Goal: Task Accomplishment & Management: Manage account settings

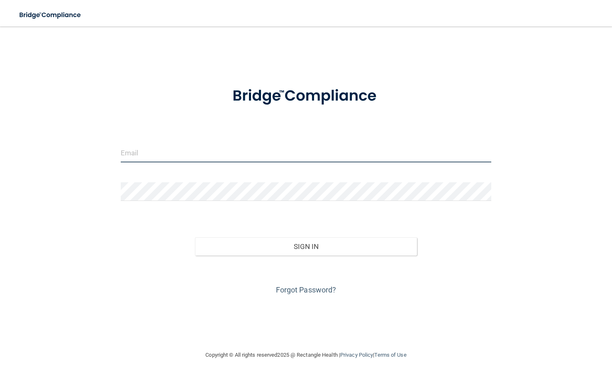
click at [130, 158] on input "email" at bounding box center [306, 153] width 370 height 19
click at [146, 158] on input "email" at bounding box center [306, 153] width 370 height 19
click at [155, 153] on input "email" at bounding box center [306, 153] width 370 height 19
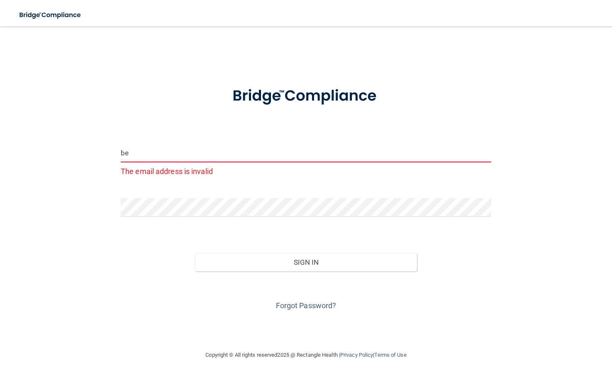
type input "b"
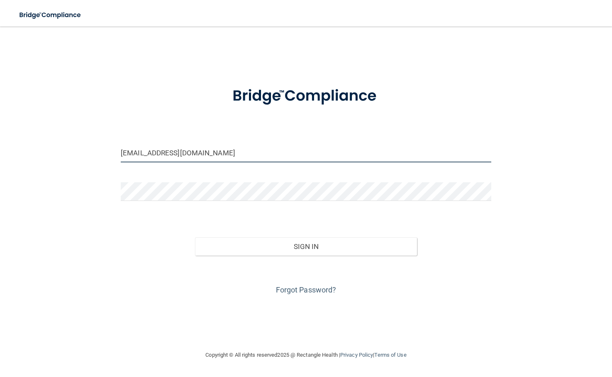
type input "[EMAIL_ADDRESS][DOMAIN_NAME]"
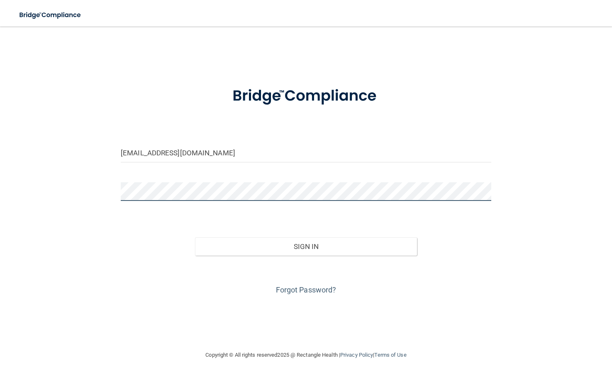
click at [195, 238] on button "Sign In" at bounding box center [306, 247] width 222 height 18
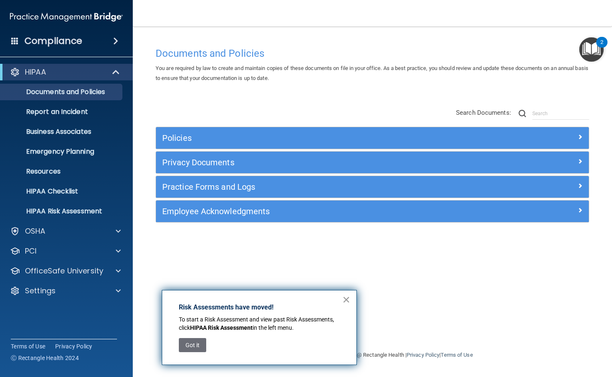
click at [345, 304] on button "×" at bounding box center [346, 299] width 8 height 13
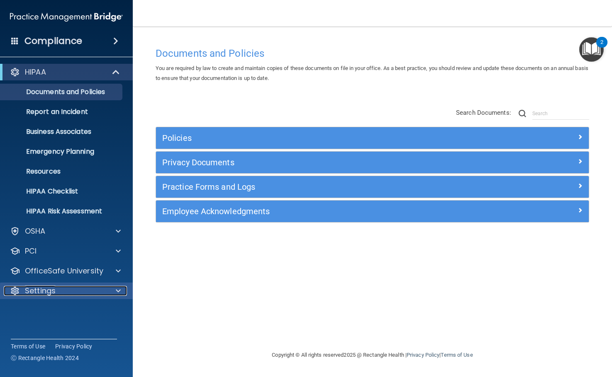
click at [53, 287] on p "Settings" at bounding box center [40, 291] width 31 height 10
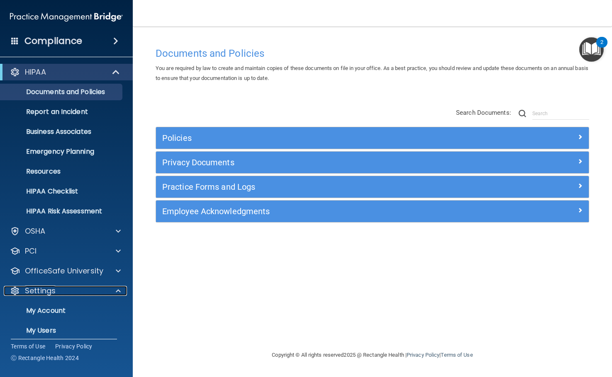
scroll to position [41, 0]
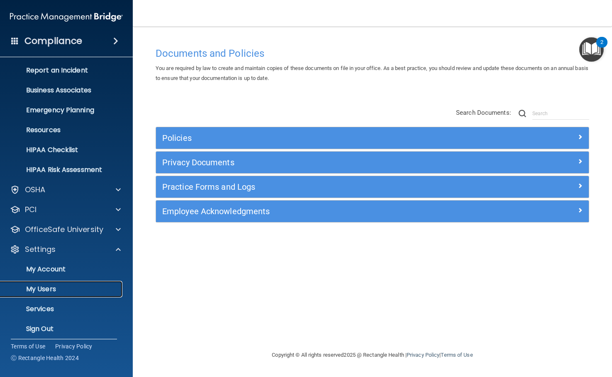
click at [50, 289] on p "My Users" at bounding box center [61, 289] width 113 height 8
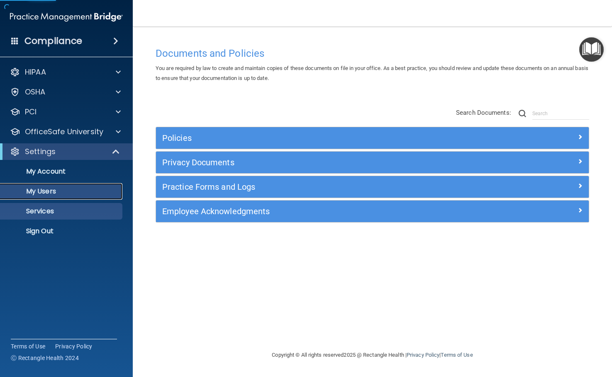
select select "20"
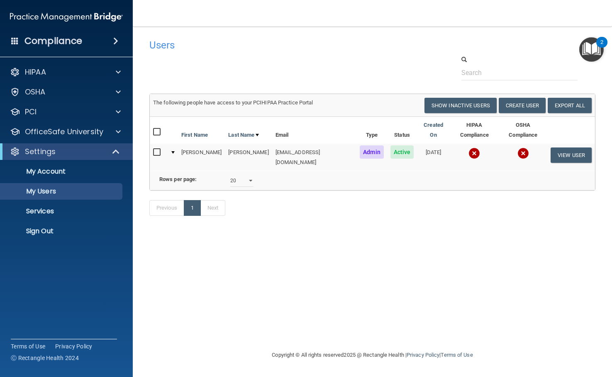
click at [468, 148] on img at bounding box center [474, 154] width 12 height 12
click at [527, 104] on button "Create User" at bounding box center [521, 105] width 47 height 15
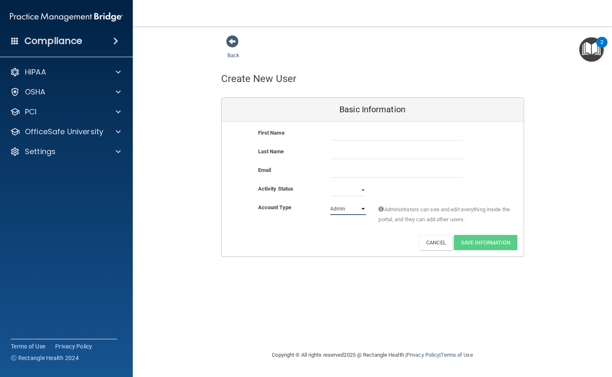
click at [344, 211] on select "Admin Member" at bounding box center [348, 209] width 36 height 12
click at [435, 245] on button "Cancel" at bounding box center [436, 242] width 34 height 15
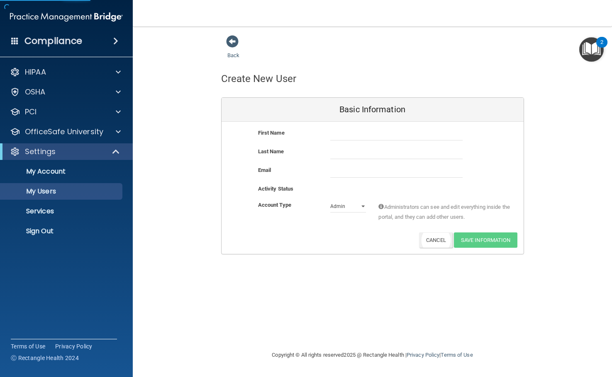
select select "20"
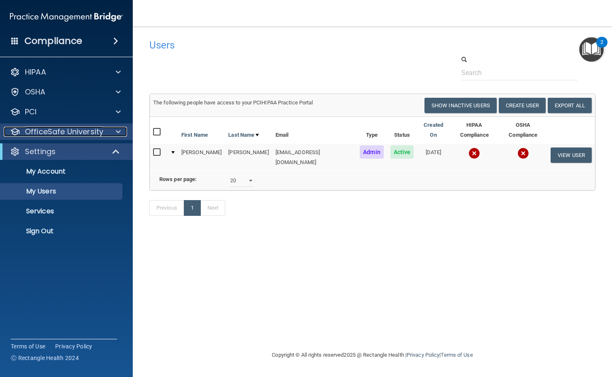
click at [61, 133] on p "OfficeSafe University" at bounding box center [64, 132] width 78 height 10
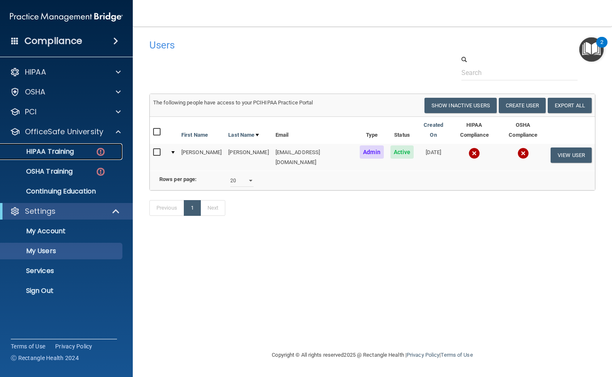
click at [50, 155] on p "HIPAA Training" at bounding box center [39, 152] width 68 height 8
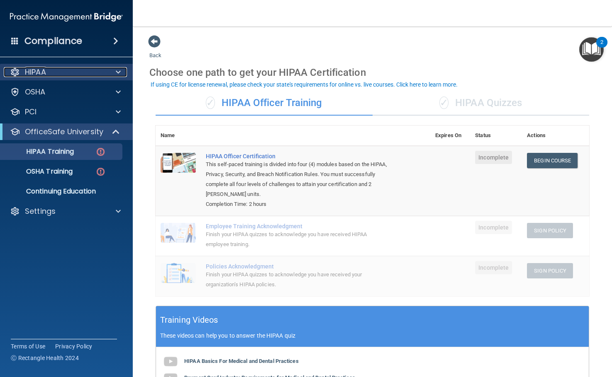
click at [45, 75] on p "HIPAA" at bounding box center [35, 72] width 21 height 10
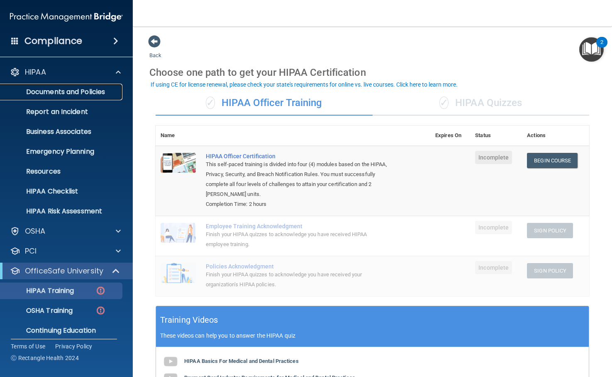
click at [59, 93] on p "Documents and Policies" at bounding box center [61, 92] width 113 height 8
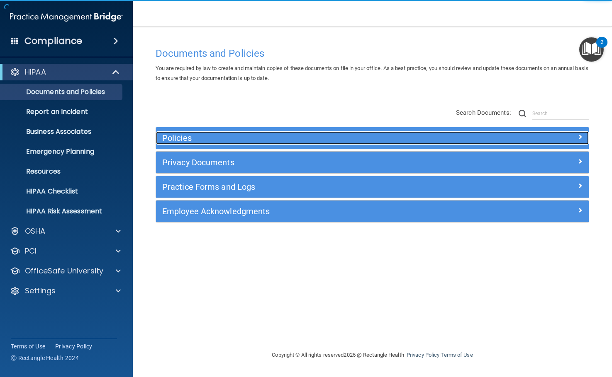
click at [179, 143] on h5 "Policies" at bounding box center [318, 138] width 312 height 9
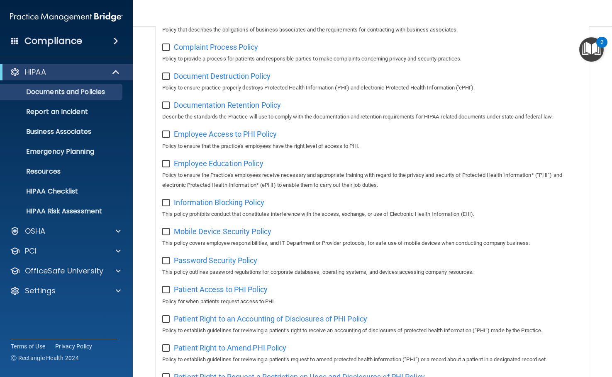
scroll to position [249, 0]
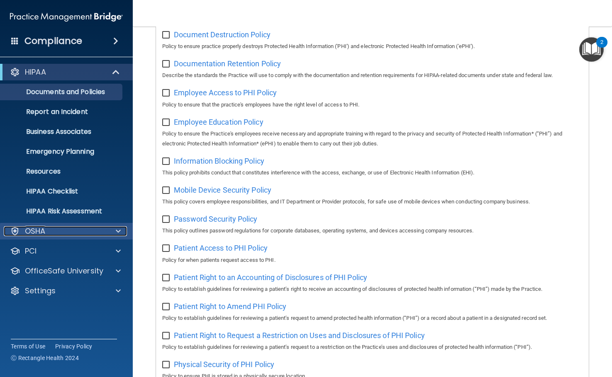
click at [55, 231] on div "OSHA" at bounding box center [55, 231] width 103 height 10
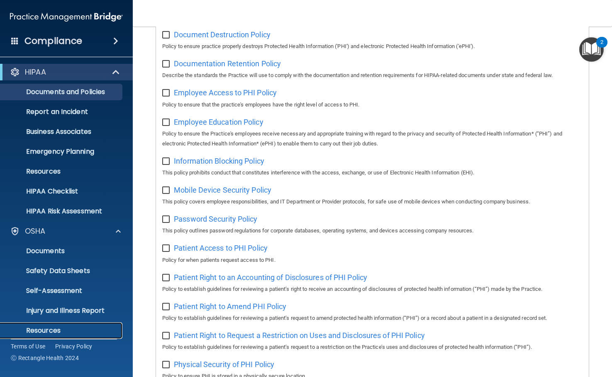
click at [49, 329] on p "Resources" at bounding box center [61, 331] width 113 height 8
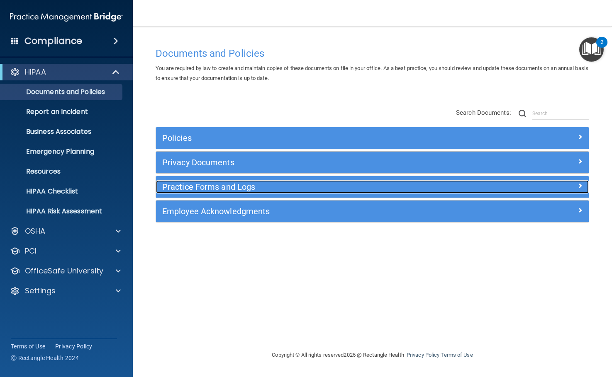
click at [195, 192] on h5 "Practice Forms and Logs" at bounding box center [318, 186] width 312 height 9
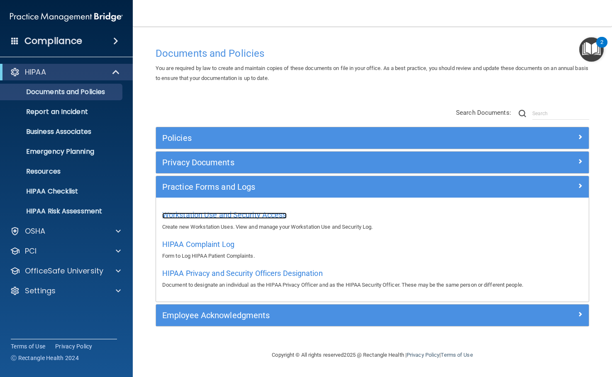
click at [208, 216] on span "Workstation Use and Security Access" at bounding box center [224, 215] width 124 height 9
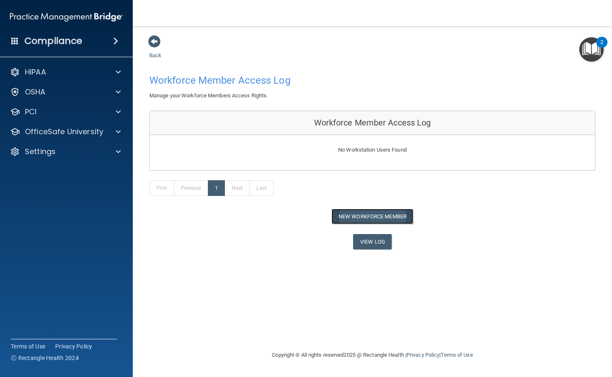
click at [354, 217] on button "New Workforce Member" at bounding box center [372, 216] width 82 height 15
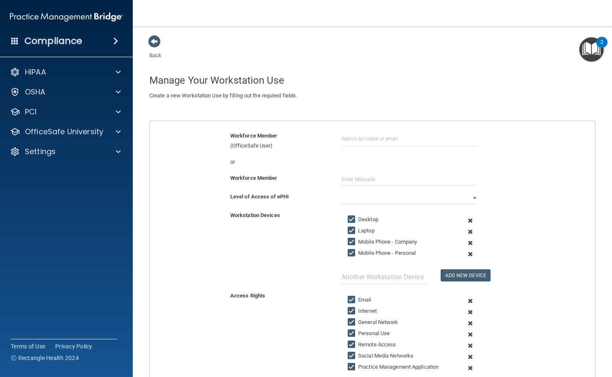
scroll to position [41, 0]
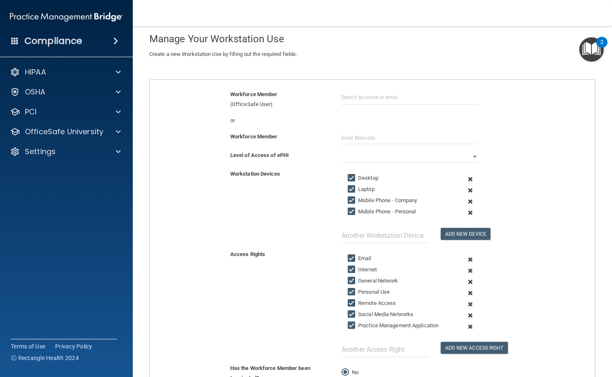
click at [326, 157] on div "Level of Access of ePHI" at bounding box center [279, 155] width 111 height 10
click at [341, 156] on select "Full Limited None" at bounding box center [409, 156] width 136 height 12
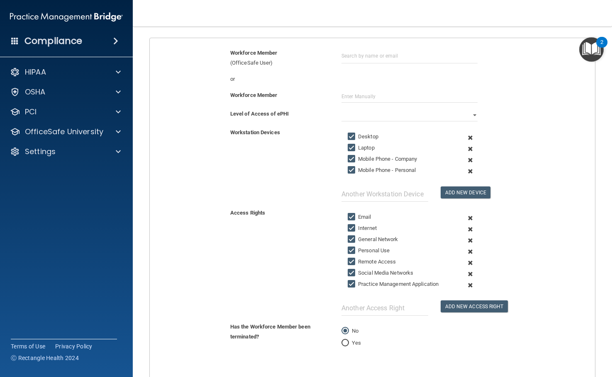
drag, startPoint x: 136, startPoint y: 252, endPoint x: 235, endPoint y: 316, distance: 117.7
click at [235, 318] on div "Access Rights Email Internet General Network Personal Use Remote Access Social …" at bounding box center [371, 265] width 457 height 114
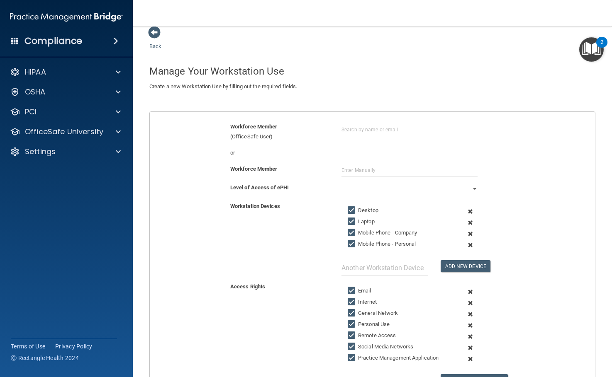
scroll to position [0, 0]
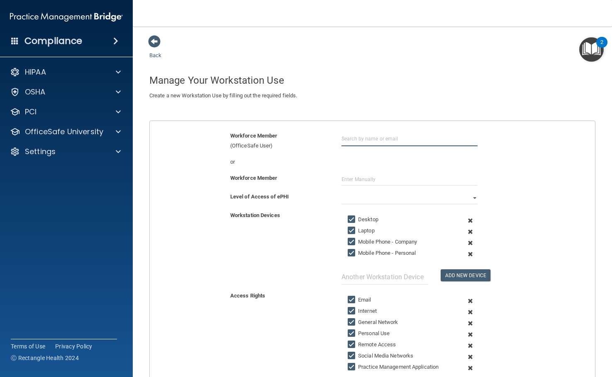
click at [359, 134] on input "text" at bounding box center [409, 138] width 136 height 15
click at [151, 43] on span at bounding box center [154, 41] width 12 height 12
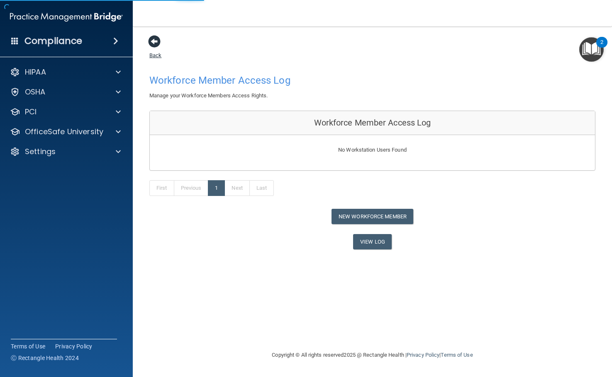
click at [153, 53] on link "Back" at bounding box center [155, 50] width 12 height 16
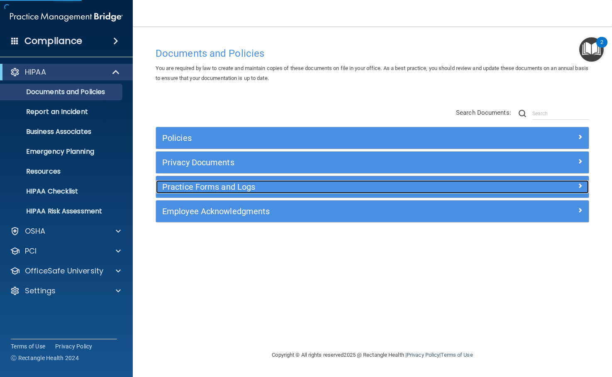
click at [187, 187] on h5 "Practice Forms and Logs" at bounding box center [318, 186] width 312 height 9
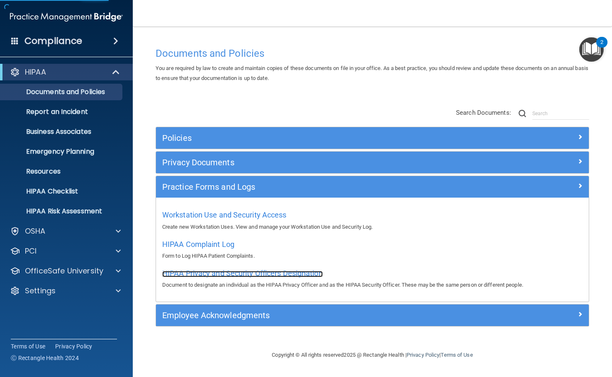
click at [240, 272] on span "HIPAA Privacy and Security Officers Designation" at bounding box center [242, 273] width 160 height 9
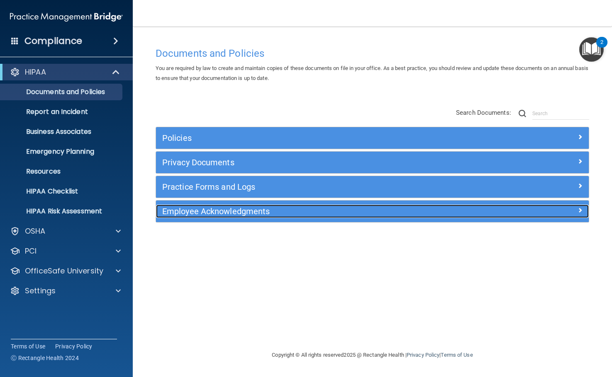
click at [193, 211] on h5 "Employee Acknowledgments" at bounding box center [318, 211] width 312 height 9
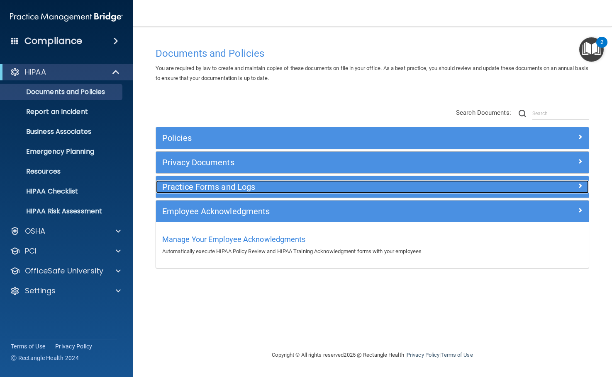
click at [194, 192] on h5 "Practice Forms and Logs" at bounding box center [318, 186] width 312 height 9
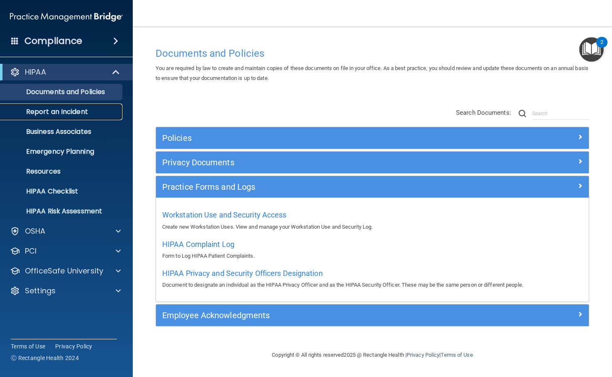
click at [86, 118] on link "Report an Incident" at bounding box center [57, 112] width 131 height 17
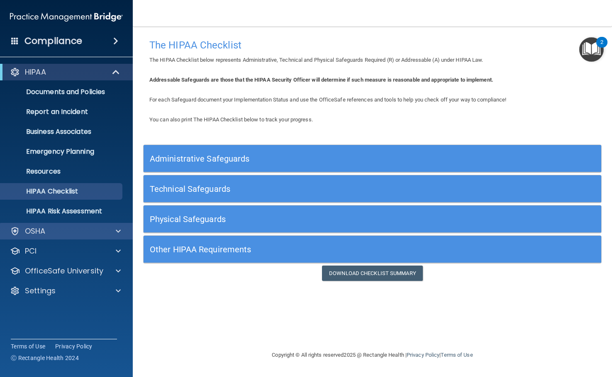
click at [46, 238] on div "OSHA" at bounding box center [66, 231] width 133 height 17
click at [59, 235] on div "OSHA" at bounding box center [55, 231] width 103 height 10
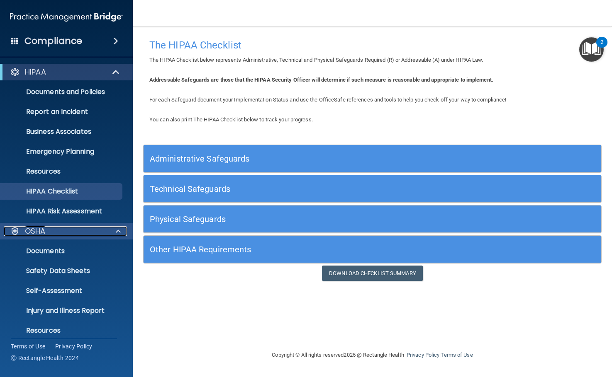
scroll to position [41, 0]
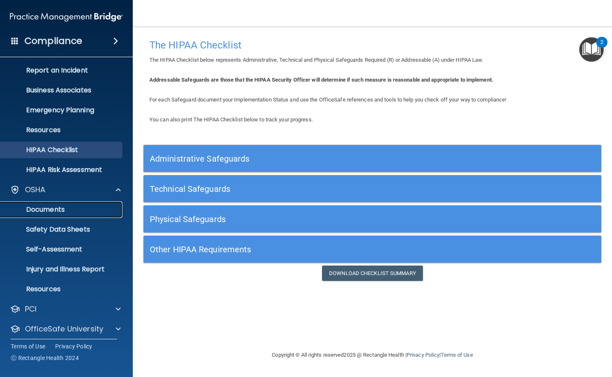
click at [56, 209] on p "Documents" at bounding box center [61, 210] width 113 height 8
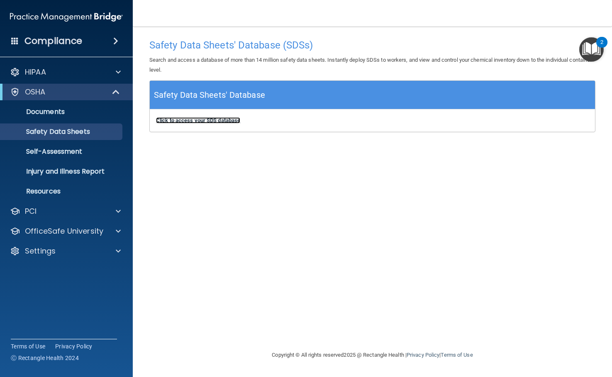
click at [199, 122] on b "Click to access your SDS database" at bounding box center [198, 120] width 84 height 6
click at [79, 170] on p "Injury and Illness Report" at bounding box center [61, 171] width 113 height 8
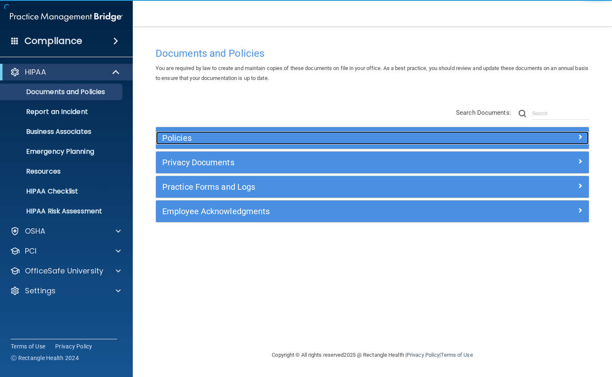
click at [209, 141] on h5 "Policies" at bounding box center [318, 138] width 312 height 9
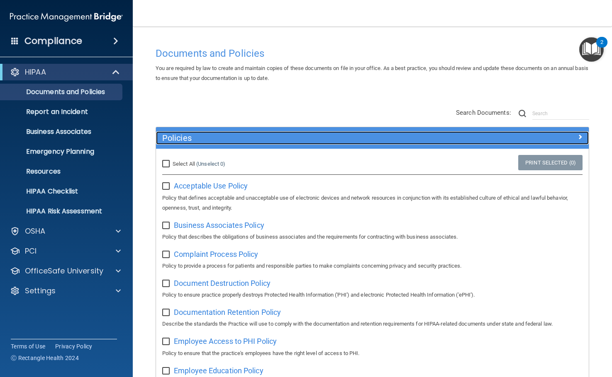
scroll to position [41, 0]
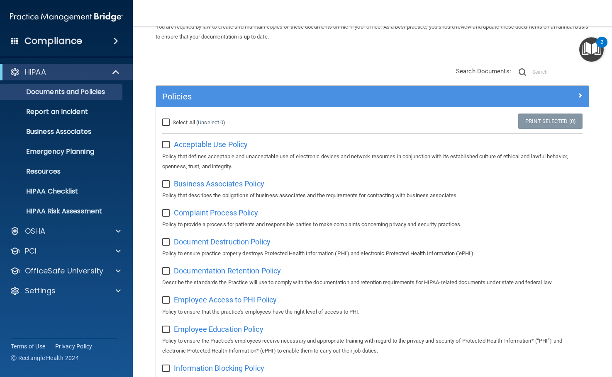
click at [167, 181] on input "checkbox" at bounding box center [167, 184] width 10 height 7
checkbox input "true"
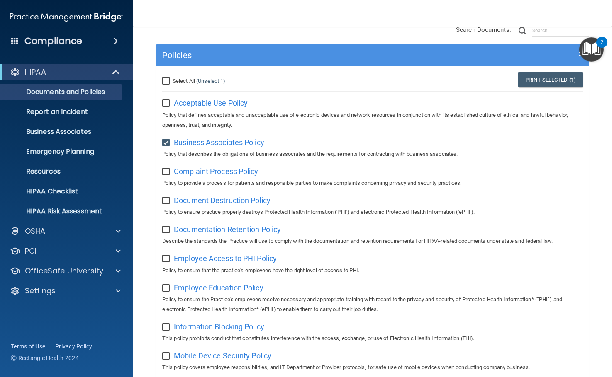
click at [169, 203] on input "checkbox" at bounding box center [167, 201] width 10 height 7
checkbox input "true"
click at [167, 232] on input "checkbox" at bounding box center [167, 230] width 10 height 7
checkbox input "true"
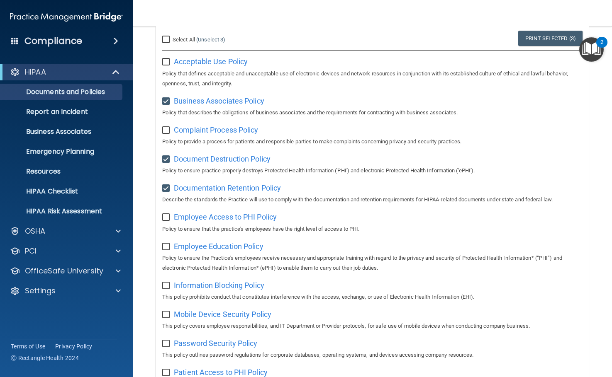
click at [169, 218] on input "checkbox" at bounding box center [167, 217] width 10 height 7
checkbox input "true"
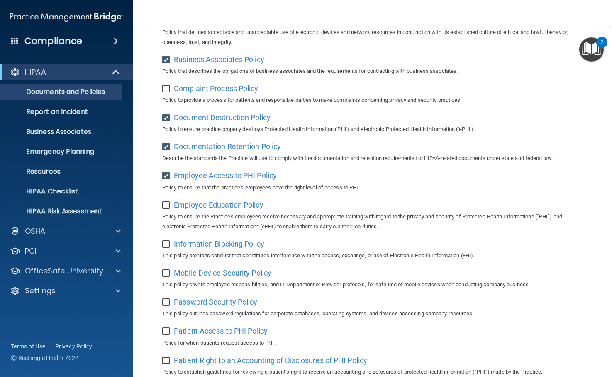
scroll to position [207, 0]
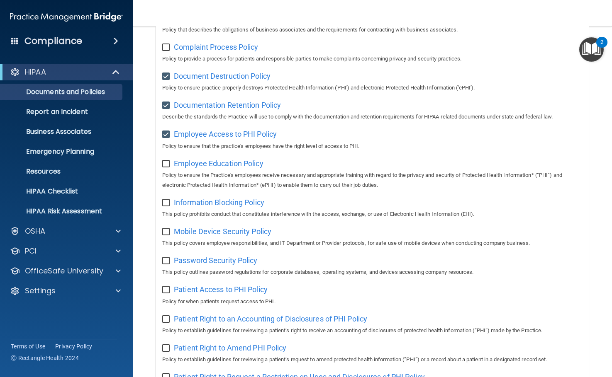
click at [166, 235] on input "checkbox" at bounding box center [167, 232] width 10 height 7
checkbox input "true"
click at [165, 262] on input "checkbox" at bounding box center [167, 261] width 10 height 7
checkbox input "true"
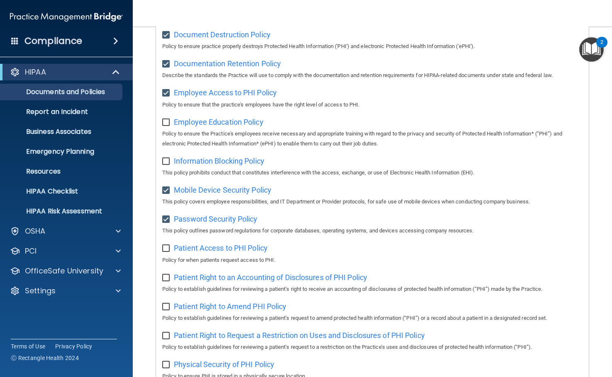
click at [164, 252] on input "checkbox" at bounding box center [167, 248] width 10 height 7
checkbox input "true"
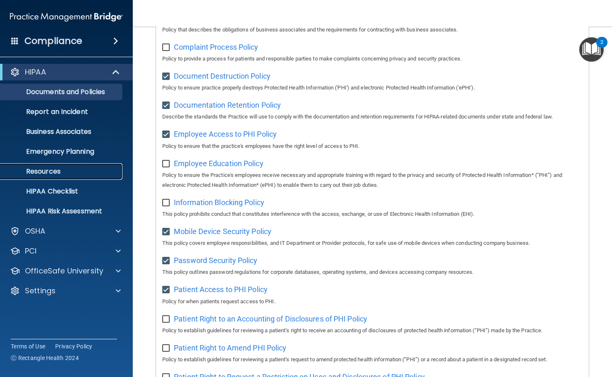
click at [90, 173] on p "Resources" at bounding box center [61, 171] width 113 height 8
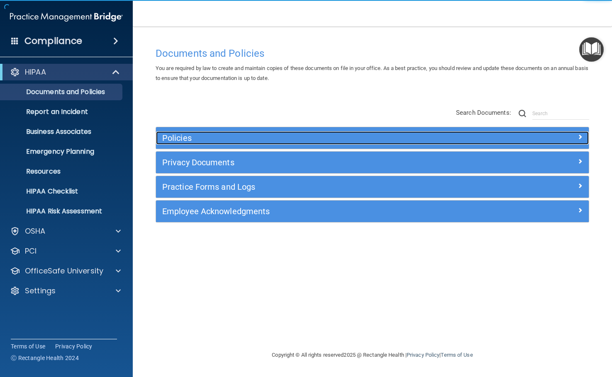
click at [205, 143] on h5 "Policies" at bounding box center [318, 138] width 312 height 9
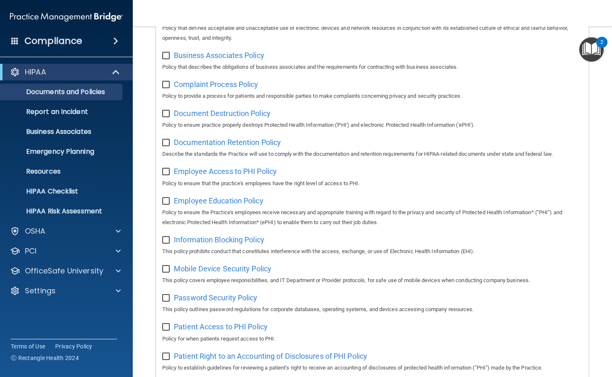
scroll to position [4, 0]
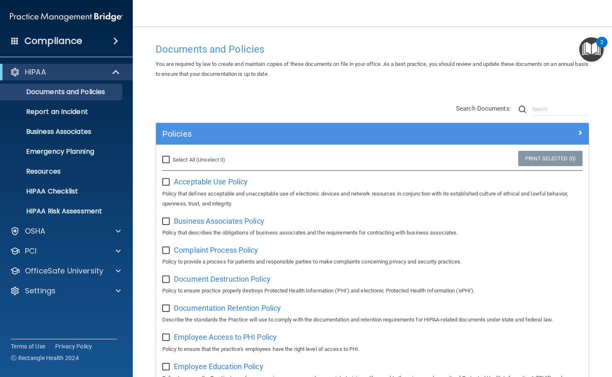
click at [169, 185] on input "checkbox" at bounding box center [167, 182] width 10 height 7
checkbox input "true"
click at [170, 223] on input "checkbox" at bounding box center [167, 221] width 10 height 7
checkbox input "true"
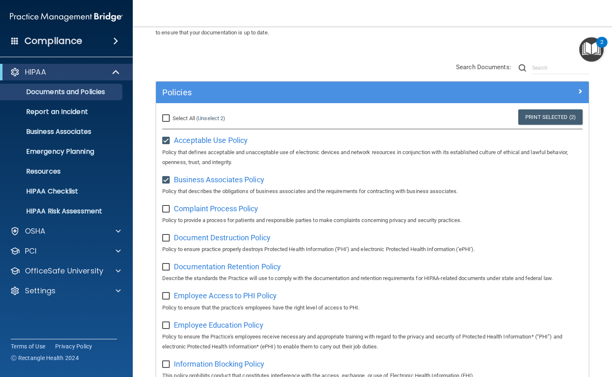
scroll to position [87, 0]
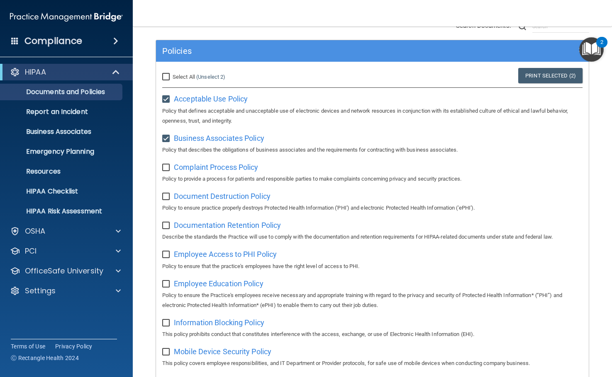
click at [170, 199] on input "checkbox" at bounding box center [167, 197] width 10 height 7
checkbox input "true"
click at [170, 227] on input "checkbox" at bounding box center [167, 226] width 10 height 7
checkbox input "true"
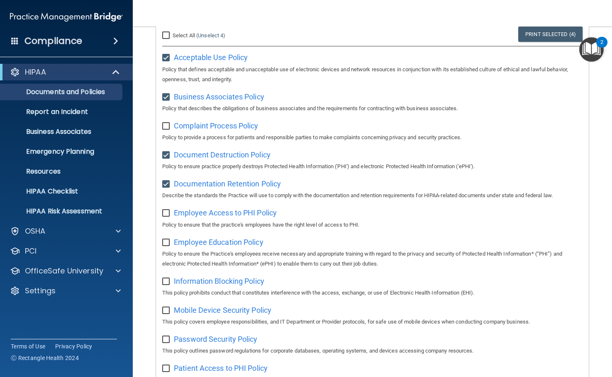
click at [166, 217] on input "checkbox" at bounding box center [167, 213] width 10 height 7
checkbox input "true"
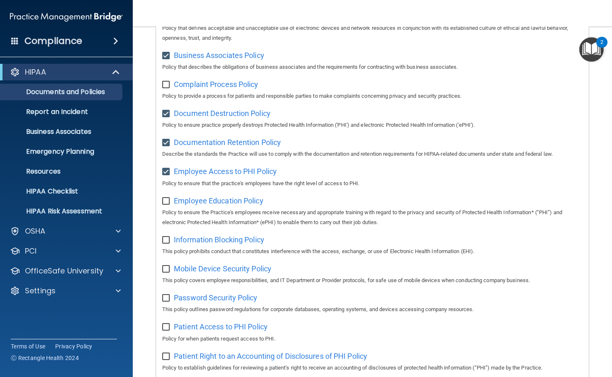
scroll to position [211, 0]
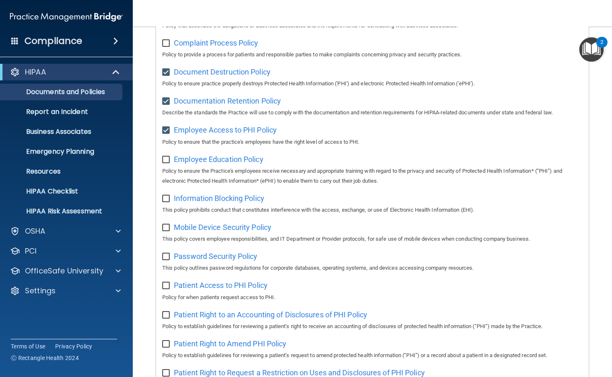
click at [167, 228] on input "checkbox" at bounding box center [167, 228] width 10 height 7
checkbox input "true"
click at [165, 260] on input "checkbox" at bounding box center [167, 257] width 10 height 7
checkbox input "true"
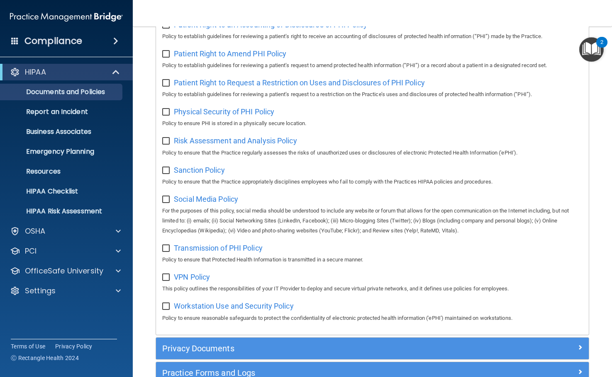
scroll to position [585, 0]
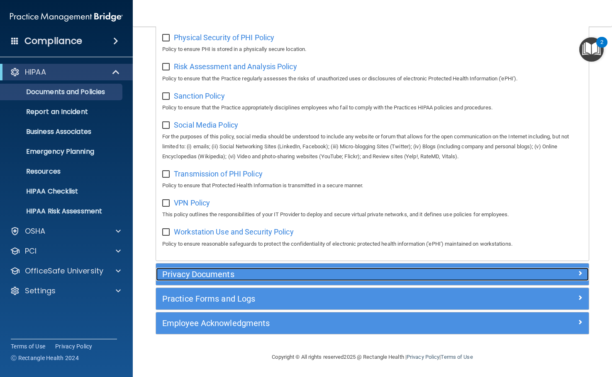
click at [261, 272] on h5 "Privacy Documents" at bounding box center [318, 274] width 312 height 9
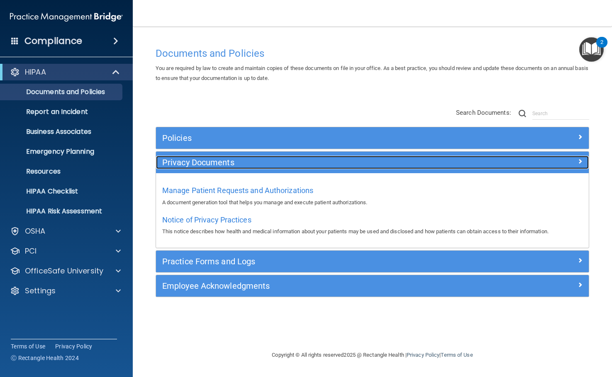
scroll to position [0, 0]
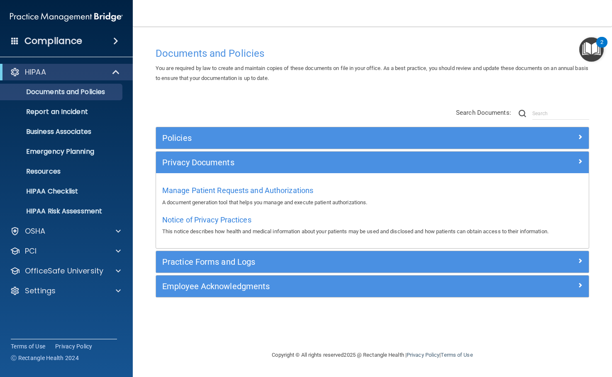
click at [245, 273] on div "Practice Forms and Logs Workstation Use and Security Access Create new Workstat…" at bounding box center [371, 262] width 433 height 22
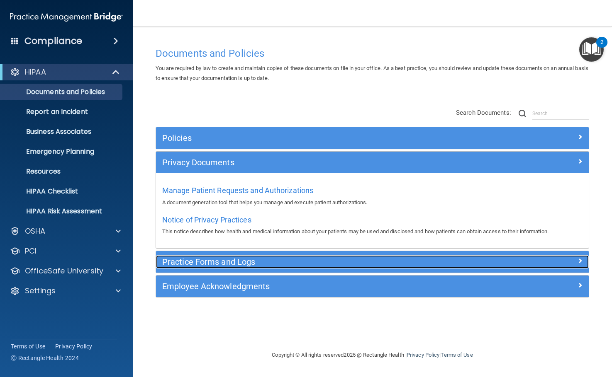
click at [245, 262] on h5 "Practice Forms and Logs" at bounding box center [318, 261] width 312 height 9
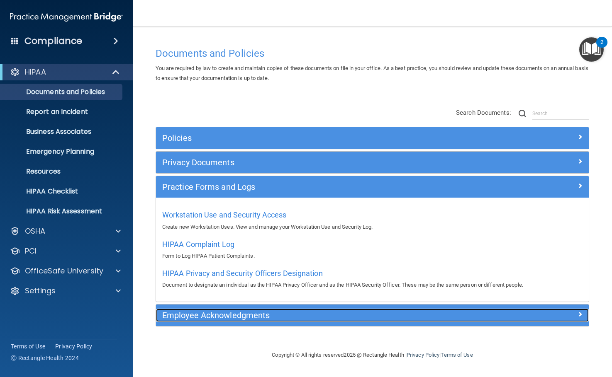
click at [231, 310] on div "Employee Acknowledgments" at bounding box center [318, 315] width 324 height 13
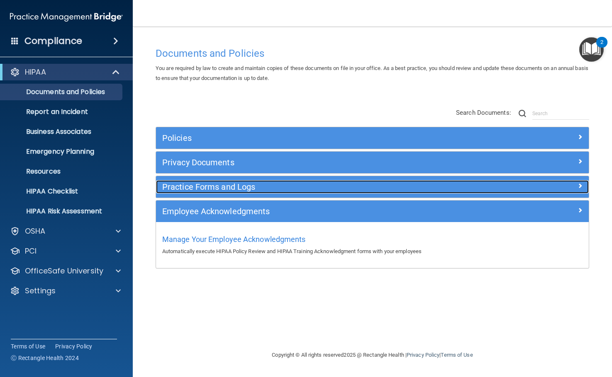
click at [212, 187] on h5 "Practice Forms and Logs" at bounding box center [318, 186] width 312 height 9
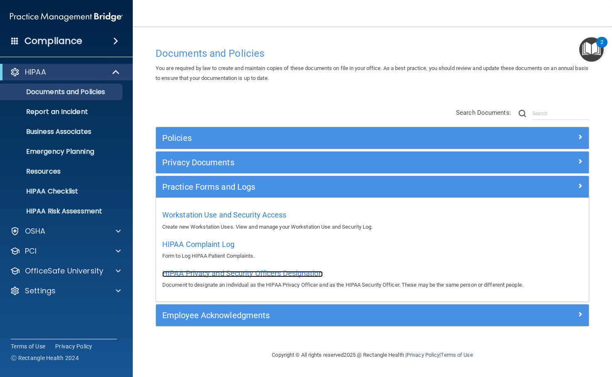
click at [222, 274] on span "HIPAA Privacy and Security Officers Designation" at bounding box center [242, 273] width 160 height 9
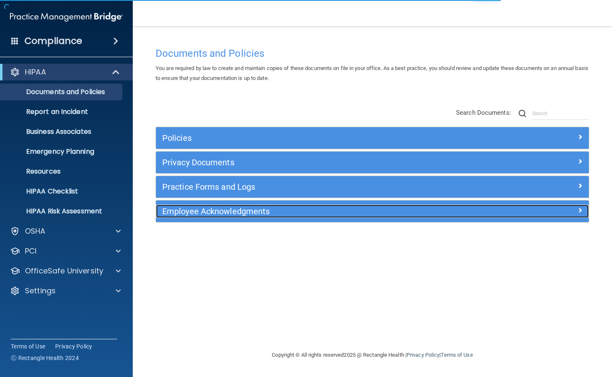
click at [379, 207] on h5 "Employee Acknowledgments" at bounding box center [318, 211] width 312 height 9
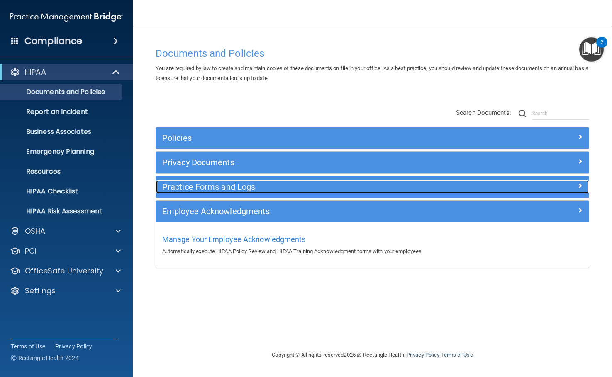
click at [369, 187] on h5 "Practice Forms and Logs" at bounding box center [318, 186] width 312 height 9
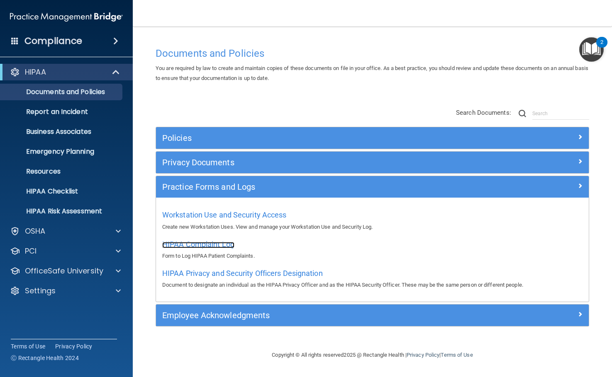
click at [231, 244] on span "HIPAA Complaint Log" at bounding box center [198, 244] width 72 height 9
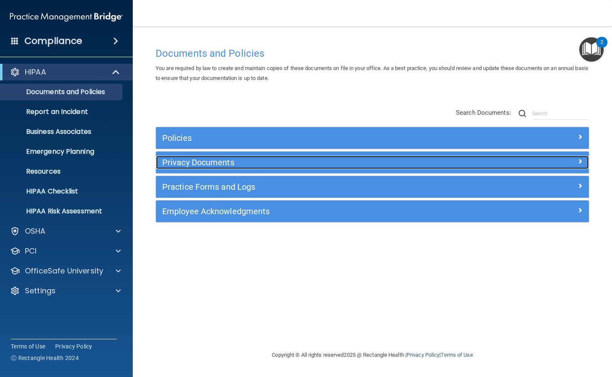
click at [209, 166] on h5 "Privacy Documents" at bounding box center [318, 162] width 312 height 9
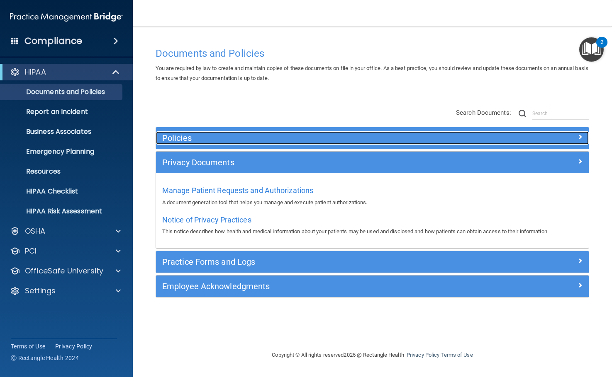
click at [204, 136] on h5 "Policies" at bounding box center [318, 138] width 312 height 9
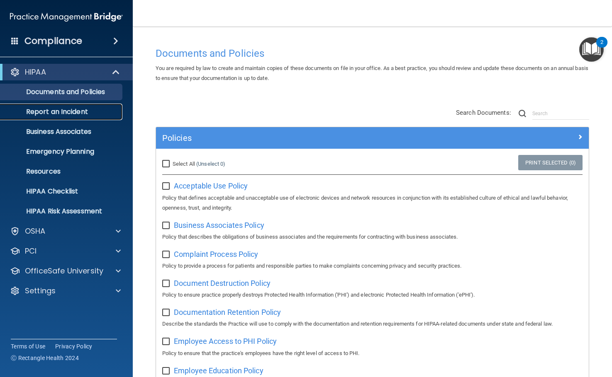
click at [78, 112] on p "Report an Incident" at bounding box center [61, 112] width 113 height 8
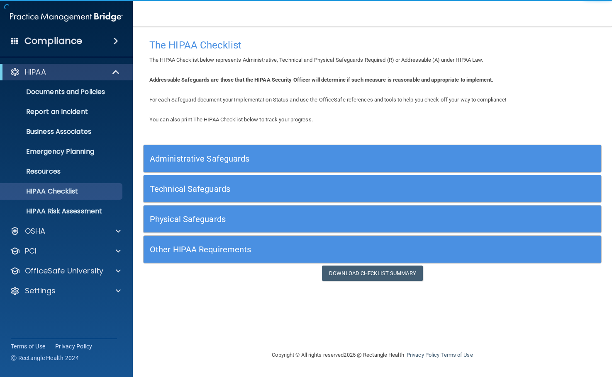
click at [219, 155] on h5 "Administrative Safeguards" at bounding box center [315, 158] width 330 height 9
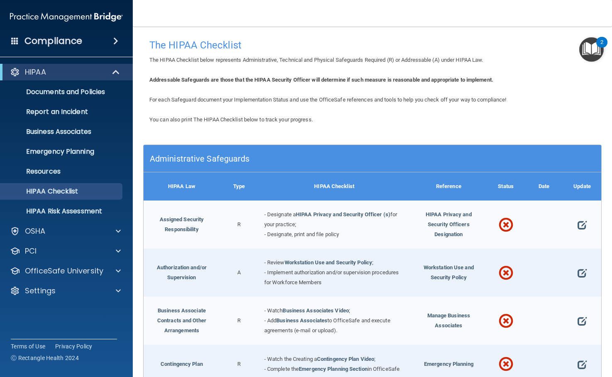
scroll to position [41, 0]
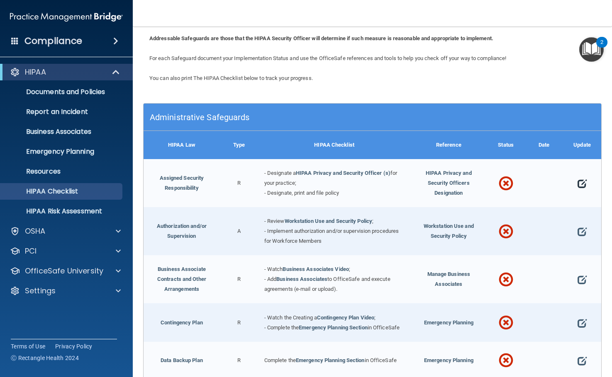
click at [577, 179] on span at bounding box center [581, 183] width 9 height 19
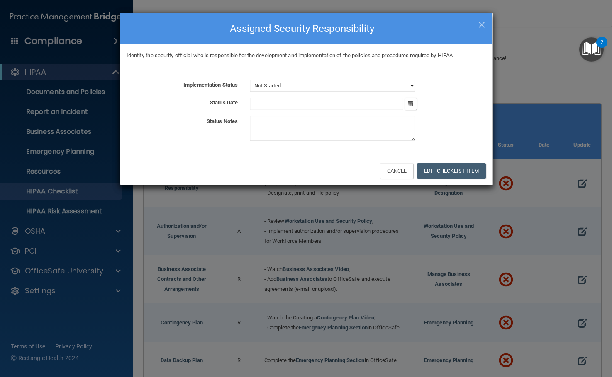
click at [299, 86] on select "Not Started In Progress Completed" at bounding box center [332, 86] width 165 height 12
click at [250, 80] on select "Not Started In Progress Completed" at bounding box center [332, 86] width 165 height 12
click at [307, 104] on input "text" at bounding box center [326, 104] width 153 height 12
click at [478, 25] on span "×" at bounding box center [481, 23] width 7 height 17
select select "not_started"
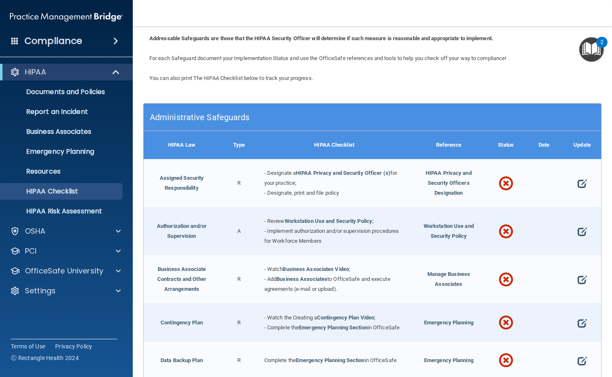
click at [500, 184] on span at bounding box center [505, 184] width 15 height 30
click at [335, 173] on link "HIPAA Privacy and Security Officer (s)" at bounding box center [343, 173] width 95 height 6
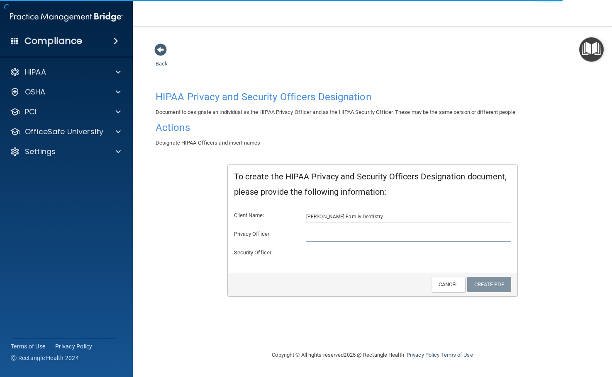
click at [350, 233] on input "text" at bounding box center [408, 235] width 205 height 12
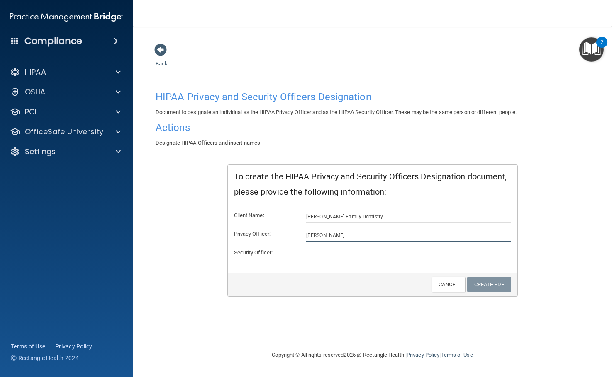
type input "[PERSON_NAME]"
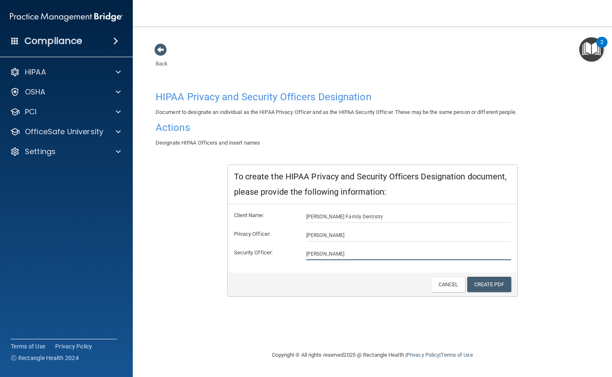
type input "[PERSON_NAME]"
click at [276, 229] on label "Privacy Officer:" at bounding box center [264, 234] width 73 height 10
click at [485, 279] on link "Create PDF" at bounding box center [489, 284] width 44 height 15
click at [484, 283] on link "Create PDF" at bounding box center [489, 284] width 44 height 15
click at [496, 283] on link "Create PDF" at bounding box center [489, 284] width 44 height 15
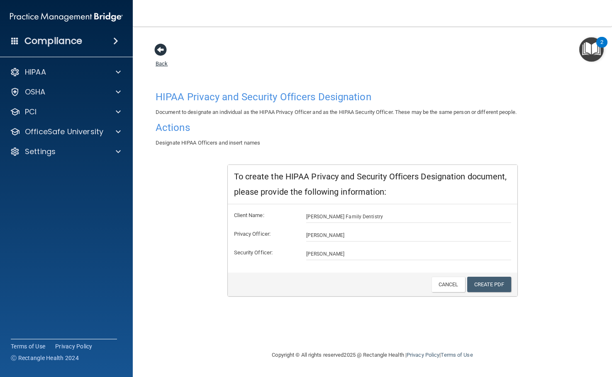
click at [165, 49] on span at bounding box center [160, 50] width 12 height 12
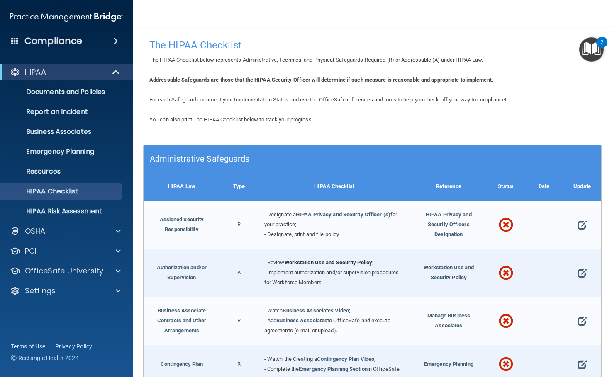
click at [349, 263] on link "Workstation Use and Security Policy" at bounding box center [328, 263] width 88 height 6
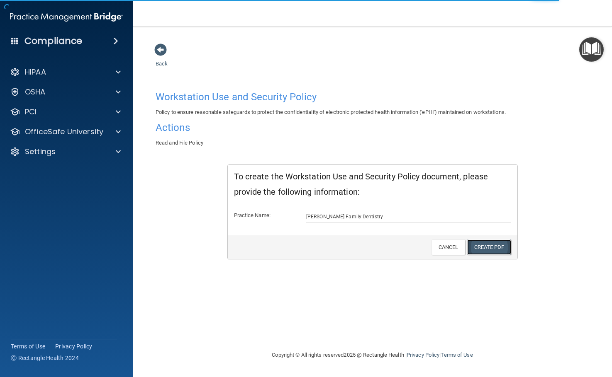
click at [494, 248] on link "Create PDF" at bounding box center [489, 247] width 44 height 15
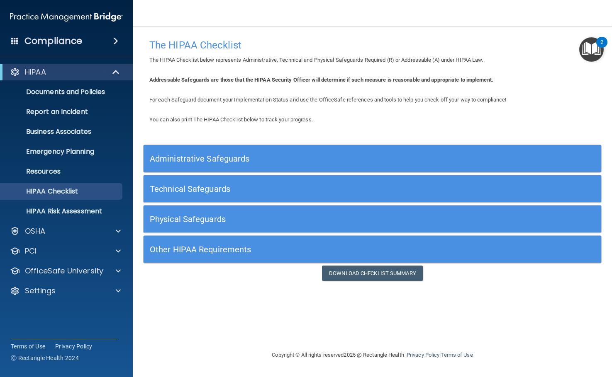
click at [184, 160] on h5 "Administrative Safeguards" at bounding box center [315, 158] width 330 height 9
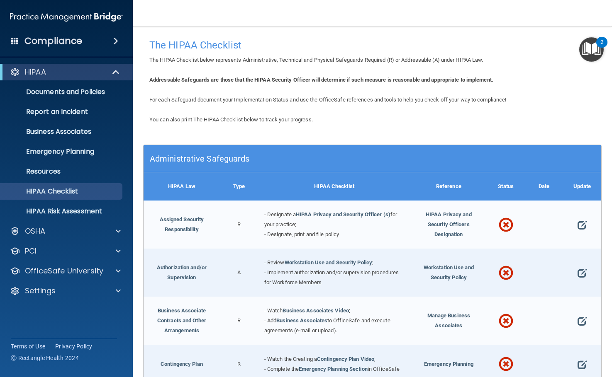
scroll to position [41, 0]
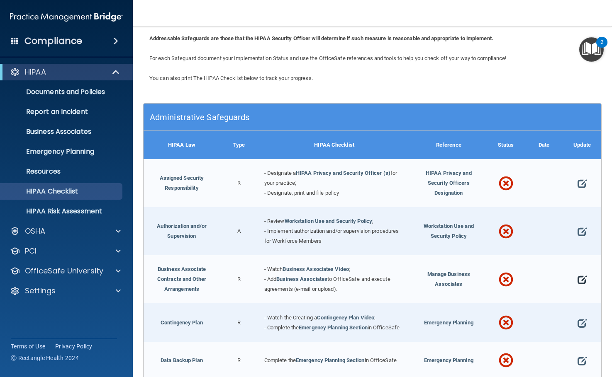
click at [577, 280] on span at bounding box center [581, 279] width 9 height 19
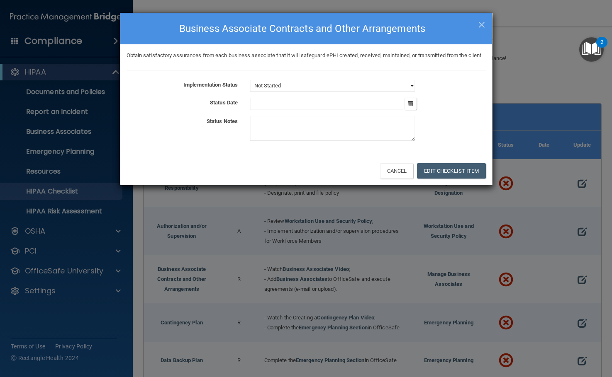
click at [328, 88] on select "Not Started In Progress Completed" at bounding box center [332, 86] width 165 height 12
select select "completed"
click at [250, 80] on select "Not Started In Progress Completed" at bounding box center [332, 86] width 165 height 12
click at [410, 105] on icon "button" at bounding box center [410, 103] width 5 height 5
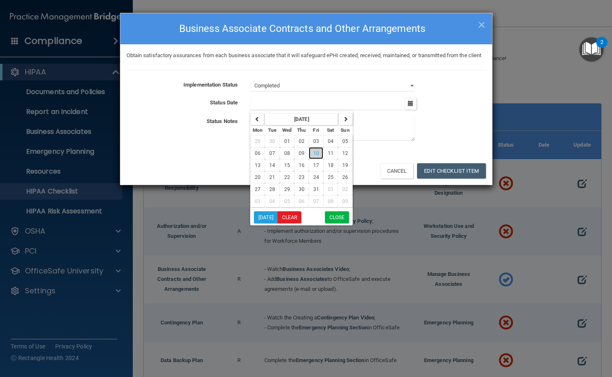
click at [319, 155] on span "10" at bounding box center [316, 153] width 6 height 6
type input "10/10/25"
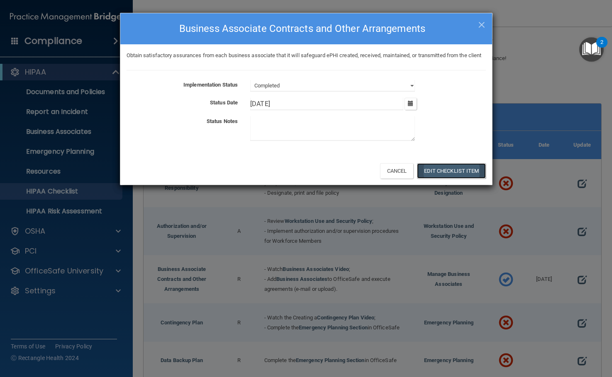
click at [433, 169] on button "Edit Checklist Item" at bounding box center [451, 170] width 69 height 15
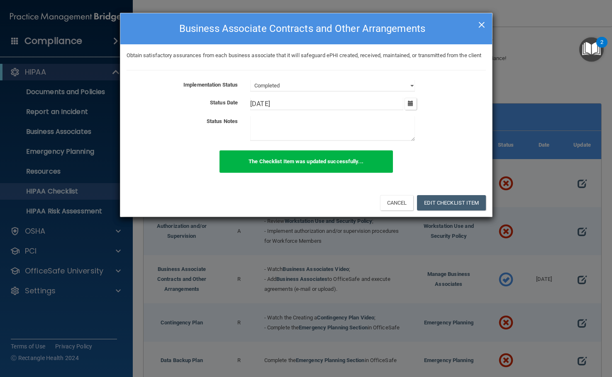
click at [478, 25] on span "×" at bounding box center [481, 23] width 7 height 17
select select "not_started"
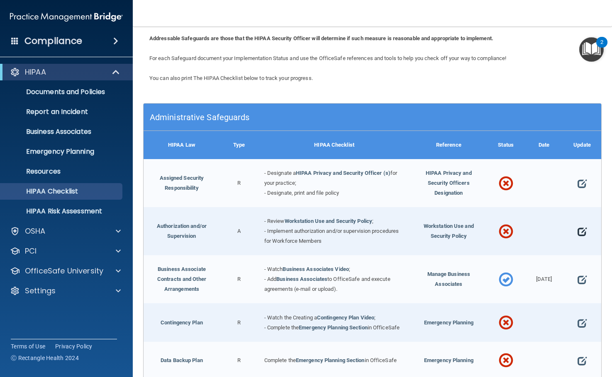
click at [577, 228] on span at bounding box center [581, 231] width 9 height 19
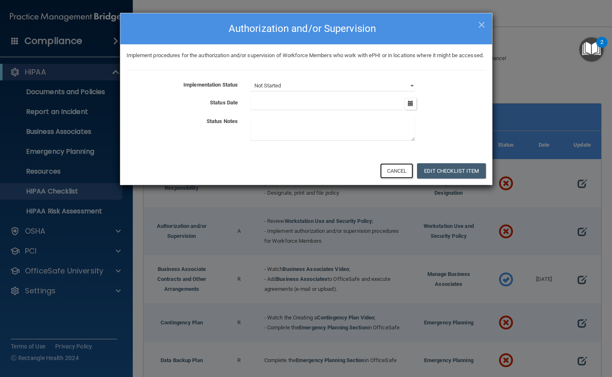
click at [388, 171] on button "Cancel" at bounding box center [397, 170] width 34 height 15
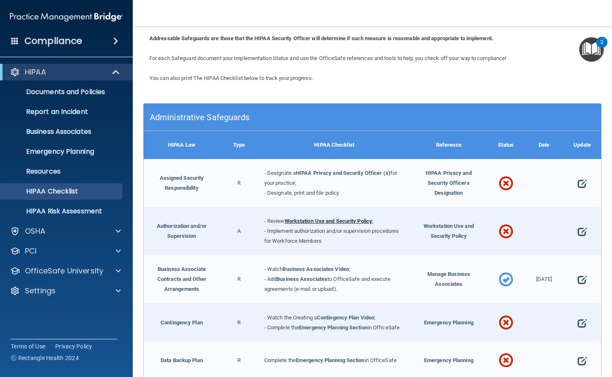
click at [344, 218] on link "Workstation Use and Security Policy" at bounding box center [328, 221] width 88 height 6
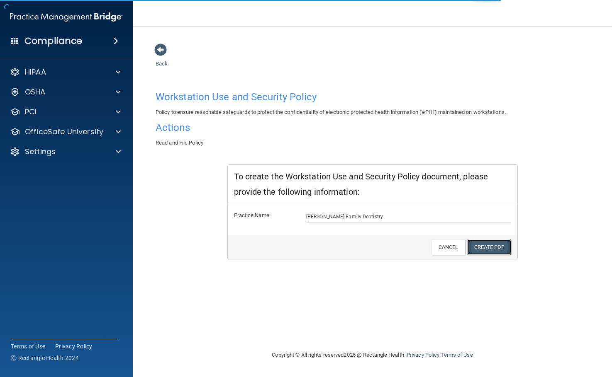
click at [488, 243] on link "Create PDF" at bounding box center [489, 247] width 44 height 15
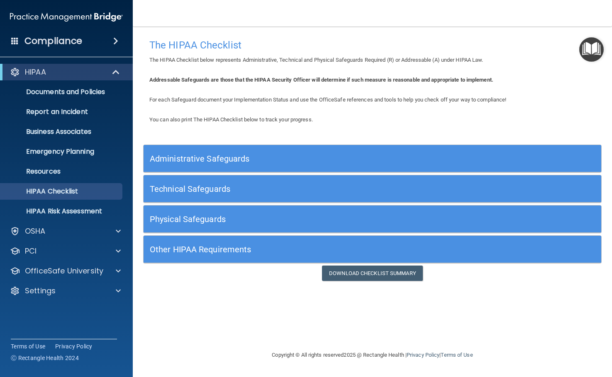
click at [421, 161] on h5 "Administrative Safeguards" at bounding box center [315, 158] width 330 height 9
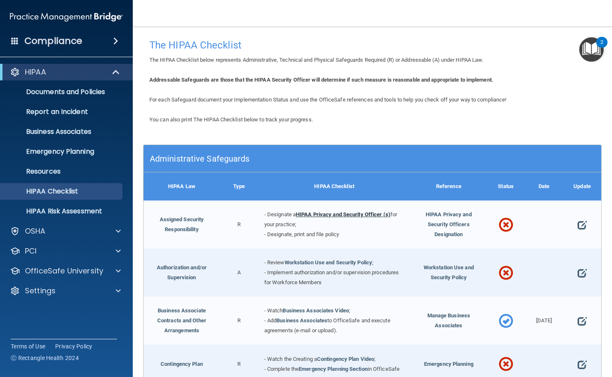
click at [339, 212] on link "HIPAA Privacy and Security Officer (s)" at bounding box center [343, 214] width 95 height 6
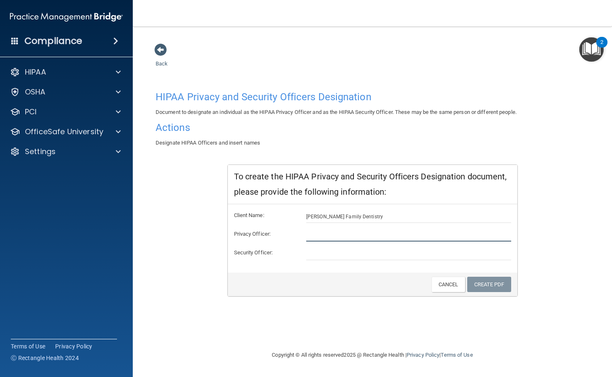
click at [362, 235] on input "text" at bounding box center [408, 235] width 205 height 12
type input "[PERSON_NAME]"
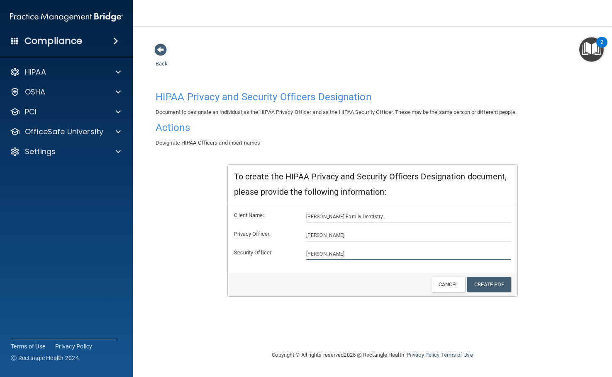
type input "[PERSON_NAME]"
click at [314, 268] on div "Client Name: Berry Family Dentistry Privacy Officer: Michael Berry Security Off…" at bounding box center [372, 238] width 289 height 68
click at [488, 290] on link "Create PDF" at bounding box center [489, 284] width 44 height 15
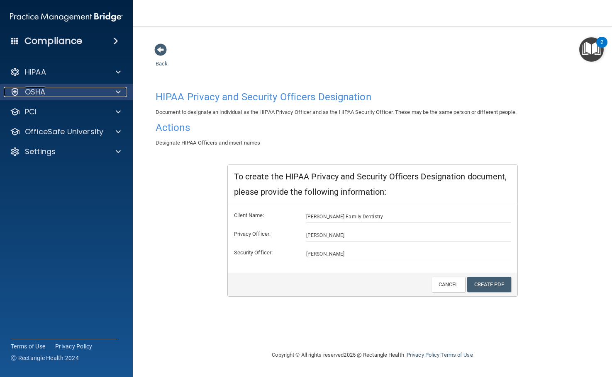
click at [49, 92] on div "OSHA" at bounding box center [55, 92] width 103 height 10
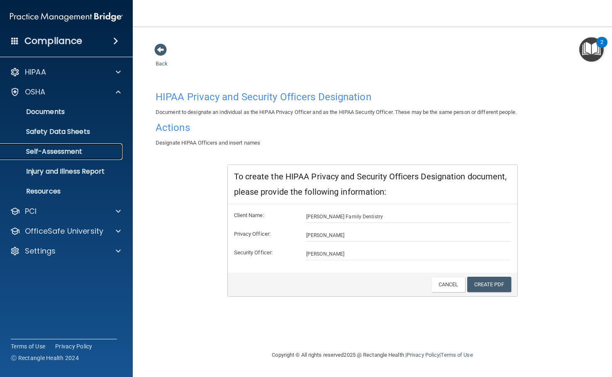
click at [54, 150] on p "Self-Assessment" at bounding box center [61, 152] width 113 height 8
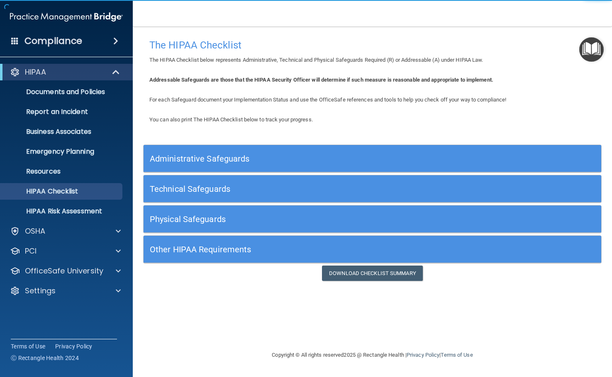
click at [357, 152] on div "Administrative Safeguards" at bounding box center [314, 158] width 343 height 19
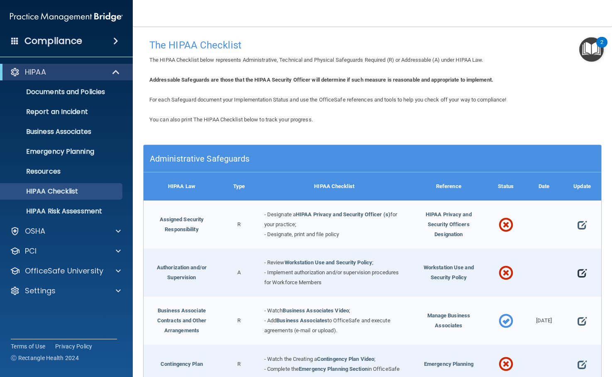
click at [577, 274] on span at bounding box center [581, 273] width 9 height 19
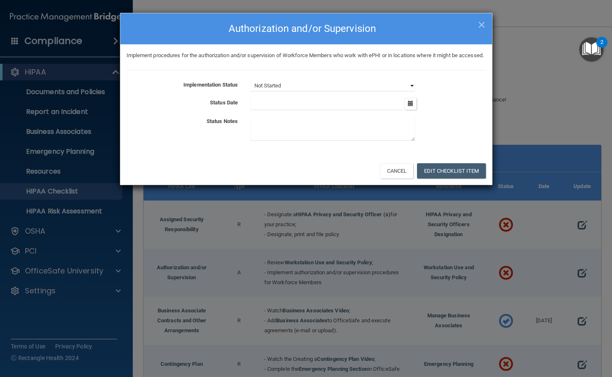
click at [319, 85] on select "Not Started In Progress Completed" at bounding box center [332, 86] width 165 height 12
select select "completed"
click at [250, 80] on select "Not Started In Progress Completed" at bounding box center [332, 86] width 165 height 12
click at [409, 107] on button "button" at bounding box center [410, 104] width 12 height 12
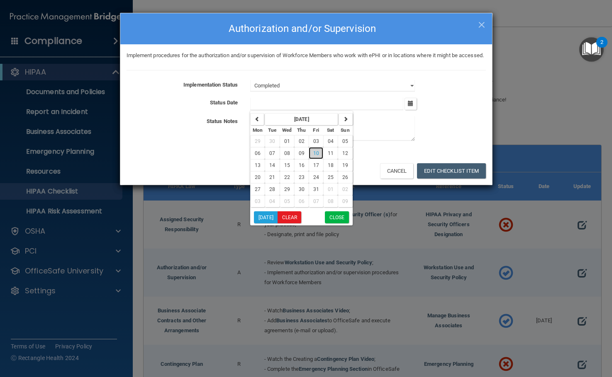
click at [316, 156] on span "10" at bounding box center [316, 153] width 6 height 6
type input "[DATE]"
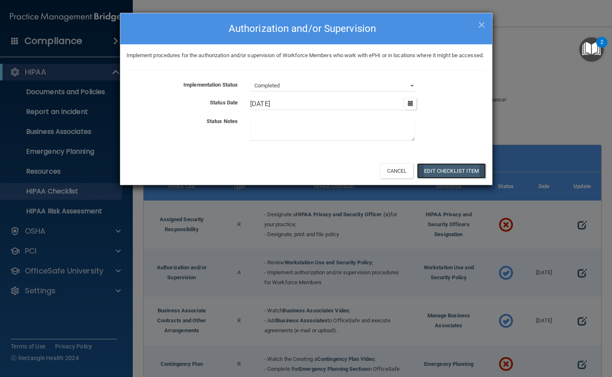
click at [431, 168] on button "Edit Checklist Item" at bounding box center [451, 170] width 69 height 15
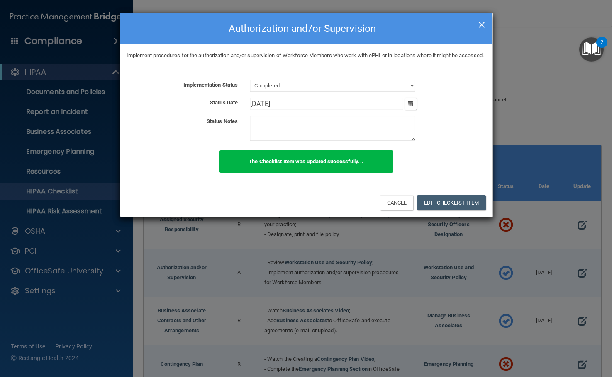
click at [482, 23] on span "×" at bounding box center [481, 23] width 7 height 17
select select "not_started"
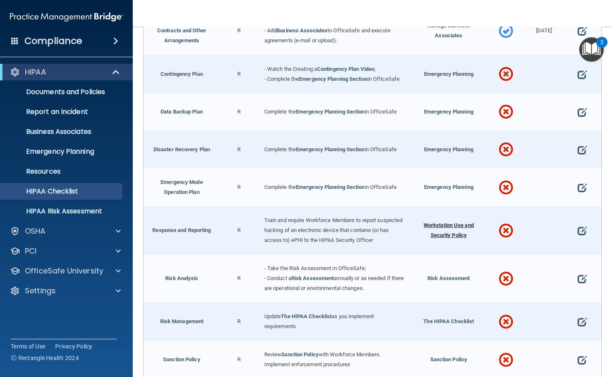
scroll to position [373, 0]
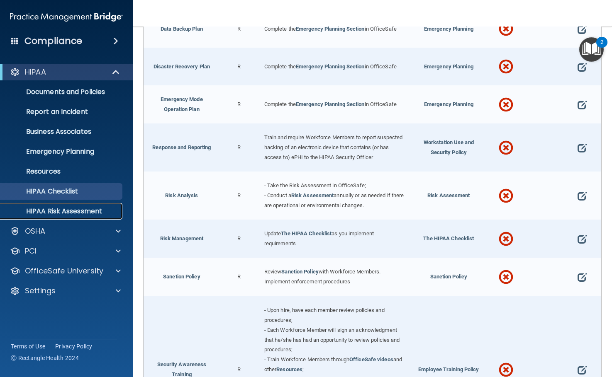
click at [72, 210] on p "HIPAA Risk Assessment" at bounding box center [61, 211] width 113 height 8
